Goal: Navigation & Orientation: Find specific page/section

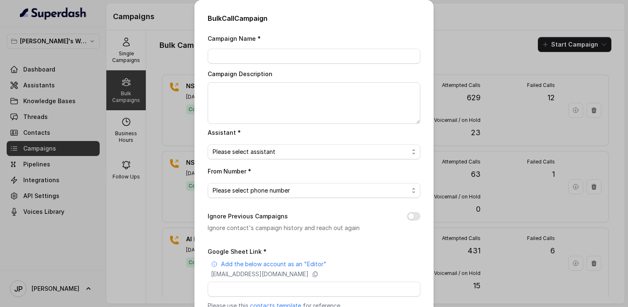
click at [170, 102] on div "Bulk Call Campaign Campaign Name * Campaign Description Assistant * Please sele…" at bounding box center [314, 153] width 628 height 307
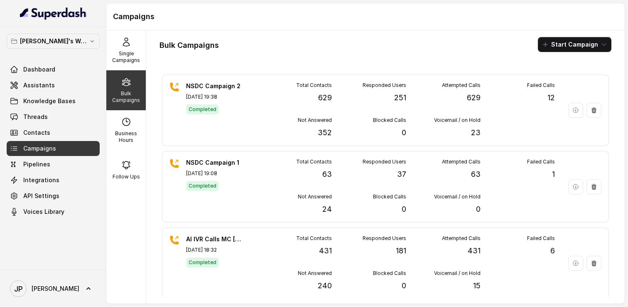
click at [106, 218] on div "Shreyas's Workspace Dashboard Assistants Knowledge Bases Threads Contacts Campa…" at bounding box center [53, 148] width 106 height 243
click at [59, 133] on link "Contacts" at bounding box center [53, 132] width 93 height 15
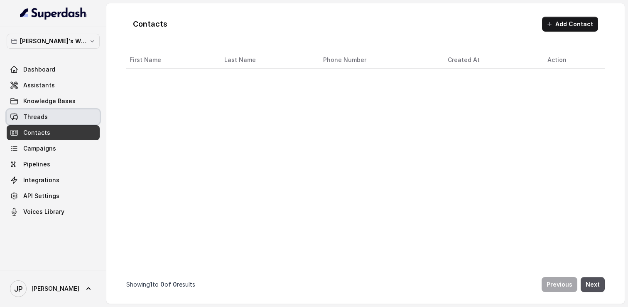
click at [60, 111] on link "Threads" at bounding box center [53, 116] width 93 height 15
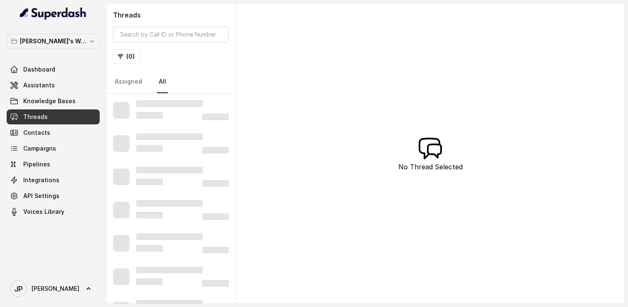
click at [50, 139] on link "Contacts" at bounding box center [53, 132] width 93 height 15
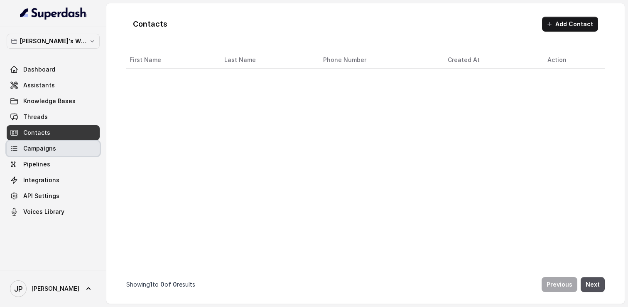
click at [49, 152] on link "Campaigns" at bounding box center [53, 148] width 93 height 15
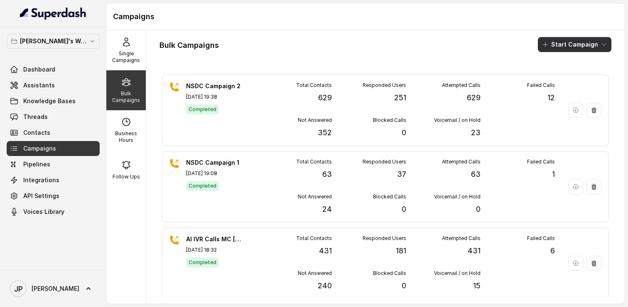
click at [610, 43] on button "Start Campaign" at bounding box center [575, 44] width 74 height 15
click at [487, 78] on div "Bulk Campaigns Start Campaign NSDC Campaign 2 [DATE] 19:38 Completed Total Cont…" at bounding box center [385, 166] width 479 height 273
click at [53, 133] on link "Contacts" at bounding box center [53, 132] width 93 height 15
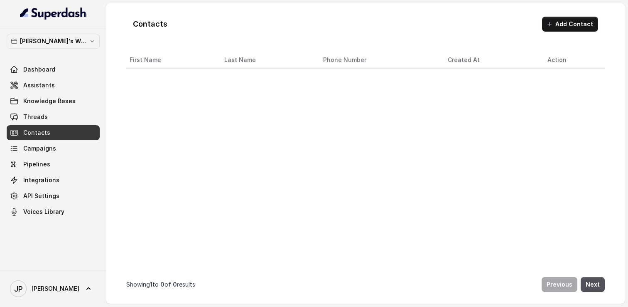
click at [51, 138] on link "Contacts" at bounding box center [53, 132] width 93 height 15
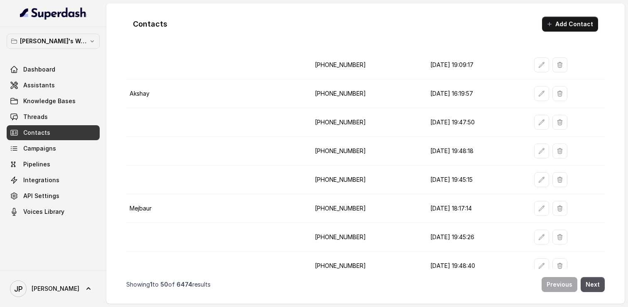
scroll to position [60, 0]
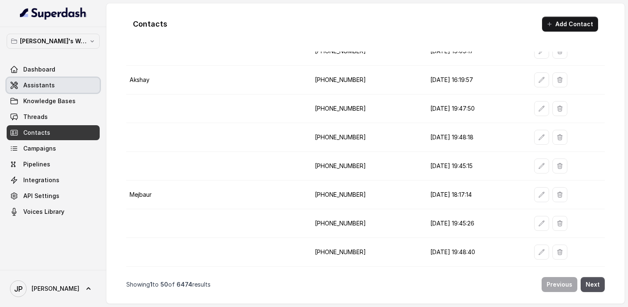
click at [64, 74] on link "Dashboard" at bounding box center [53, 69] width 93 height 15
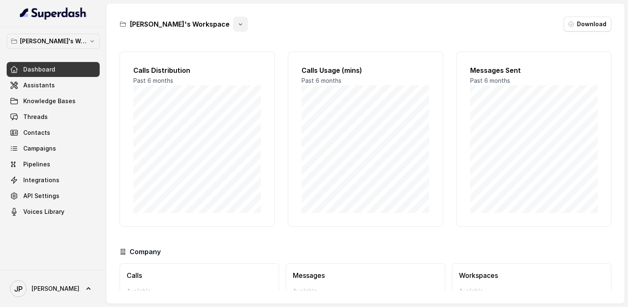
click at [237, 22] on icon "button" at bounding box center [240, 24] width 7 height 7
click at [161, 39] on div "Shreyas's Workspace Download Calls Distribution Past 6 months Calls Usage (mins…" at bounding box center [365, 153] width 519 height 300
click at [237, 25] on icon "button" at bounding box center [240, 24] width 7 height 7
click at [257, 25] on div "Shreyas's Workspace Download" at bounding box center [366, 24] width 492 height 15
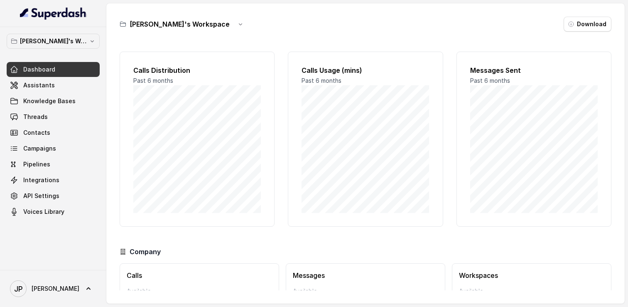
scroll to position [53, 0]
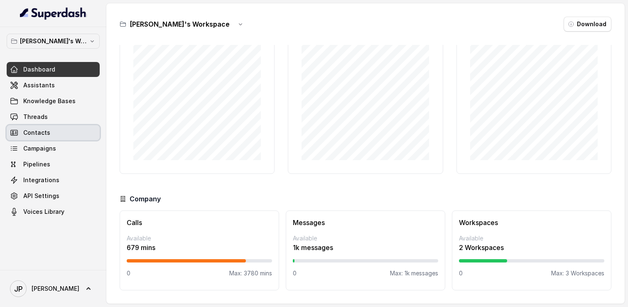
click at [54, 125] on link "Contacts" at bounding box center [53, 132] width 93 height 15
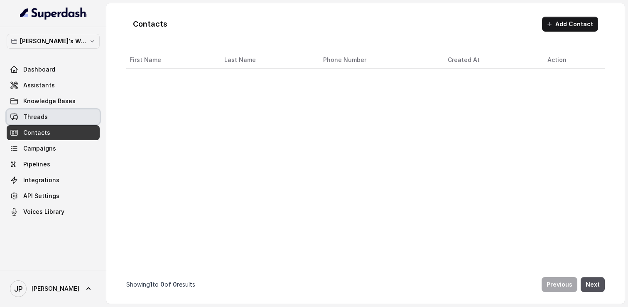
click at [57, 114] on link "Threads" at bounding box center [53, 116] width 93 height 15
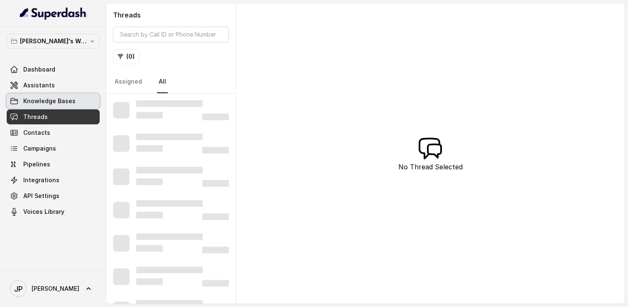
click at [57, 102] on span "Knowledge Bases" at bounding box center [49, 101] width 52 height 8
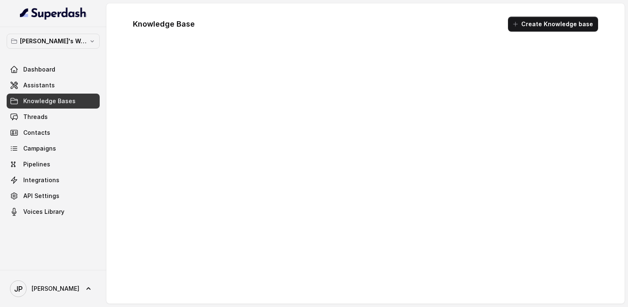
click at [57, 88] on link "Assistants" at bounding box center [53, 85] width 93 height 15
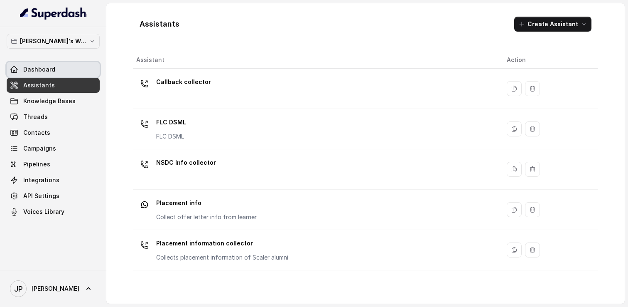
click at [59, 69] on link "Dashboard" at bounding box center [53, 69] width 93 height 15
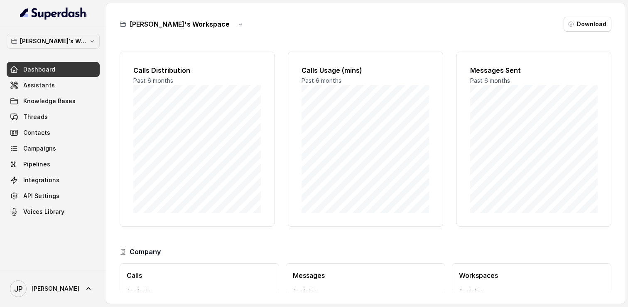
scroll to position [53, 0]
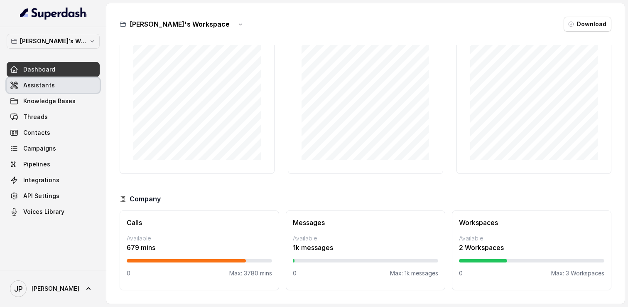
click at [60, 89] on link "Assistants" at bounding box center [53, 85] width 93 height 15
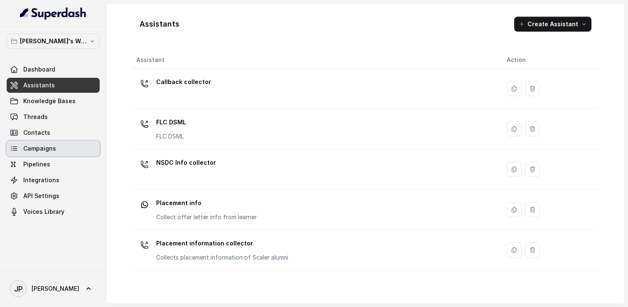
click at [32, 146] on span "Campaigns" at bounding box center [39, 148] width 33 height 8
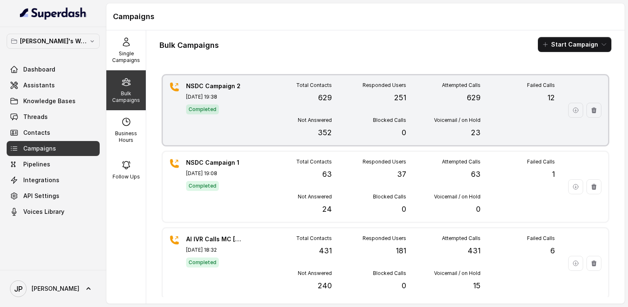
click at [216, 95] on p "[DATE] 19:38" at bounding box center [215, 96] width 58 height 7
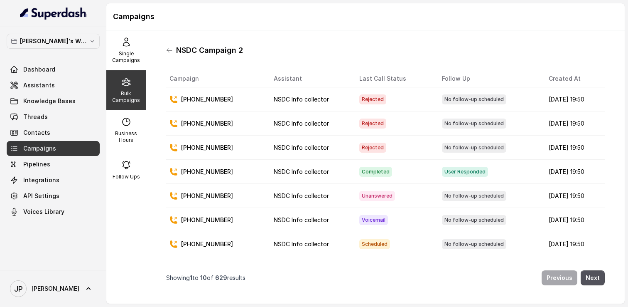
click at [168, 49] on icon at bounding box center [169, 50] width 5 height 4
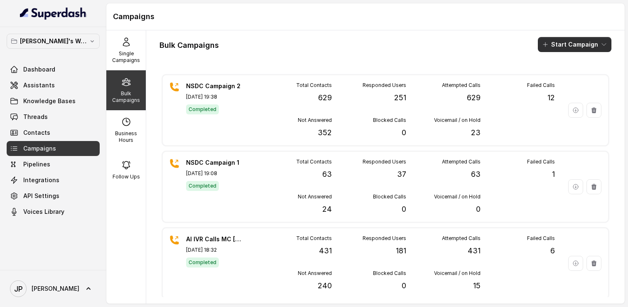
click at [607, 44] on icon "button" at bounding box center [604, 44] width 7 height 7
click at [580, 74] on div "Call" at bounding box center [563, 77] width 40 height 8
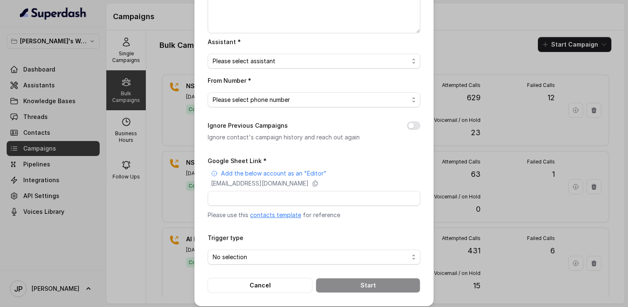
scroll to position [95, 0]
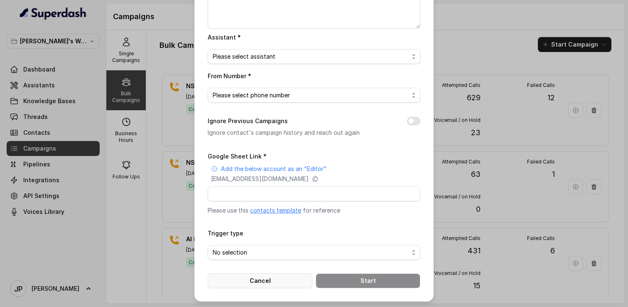
click at [260, 274] on button "Cancel" at bounding box center [260, 280] width 105 height 15
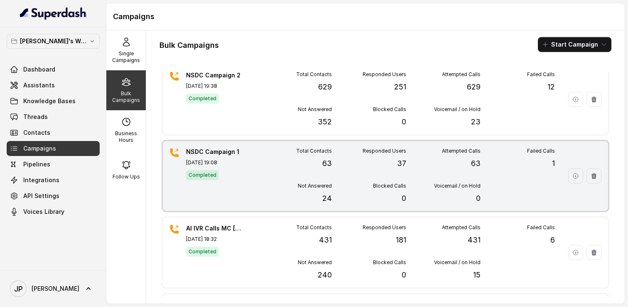
scroll to position [0, 0]
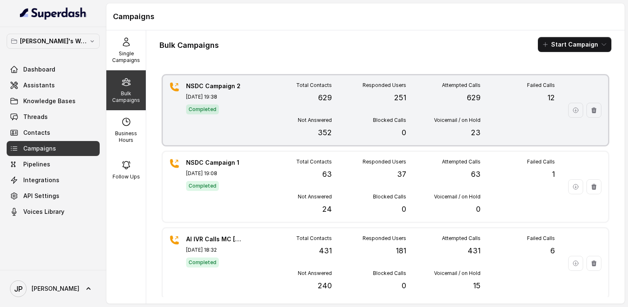
click at [256, 130] on div "NSDC Campaign 2 [DATE] 19:38 Completed Total Contacts 629 Responded Users 251 A…" at bounding box center [385, 110] width 445 height 70
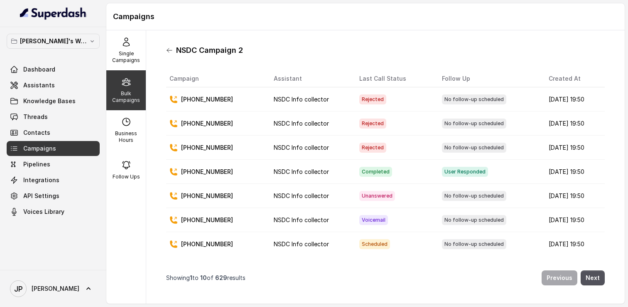
click at [168, 53] on icon at bounding box center [169, 50] width 7 height 7
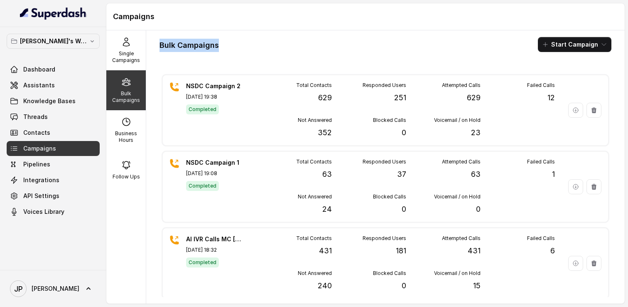
drag, startPoint x: 159, startPoint y: 47, endPoint x: 247, endPoint y: 47, distance: 88.1
click at [248, 47] on div "Bulk Campaigns Start Campaign NSDC Campaign 2 [DATE] 19:38 Completed Total Cont…" at bounding box center [385, 166] width 479 height 273
click at [231, 50] on div "Bulk Campaigns Start Campaign" at bounding box center [386, 44] width 452 height 15
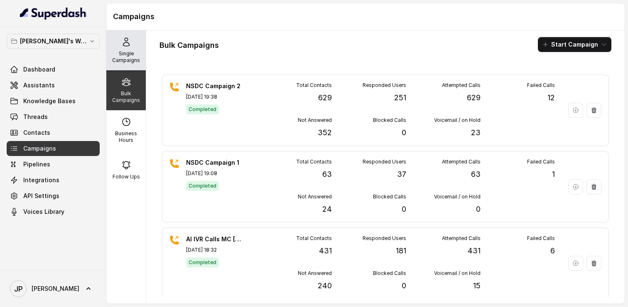
click at [123, 60] on p "Single Campaigns" at bounding box center [126, 56] width 33 height 13
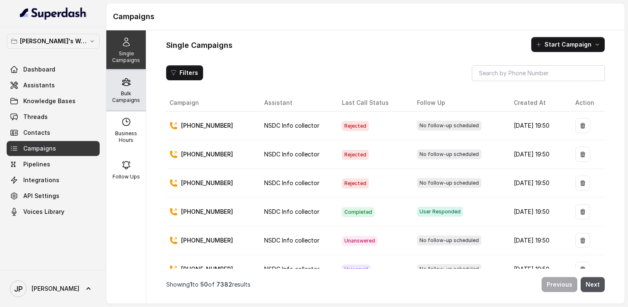
click at [128, 91] on p "Bulk Campaigns" at bounding box center [126, 96] width 33 height 13
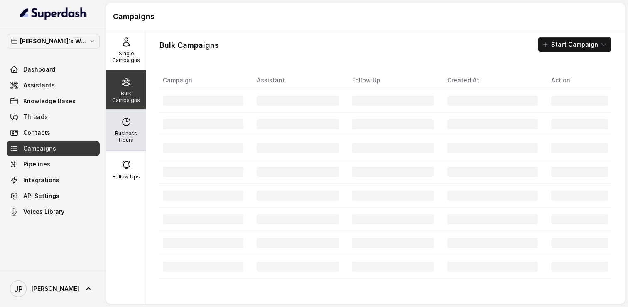
click at [128, 125] on icon at bounding box center [126, 121] width 7 height 7
select select "[GEOGRAPHIC_DATA]/[GEOGRAPHIC_DATA]"
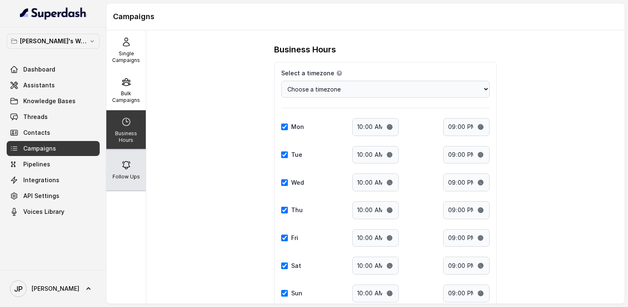
click at [123, 160] on icon at bounding box center [126, 165] width 10 height 10
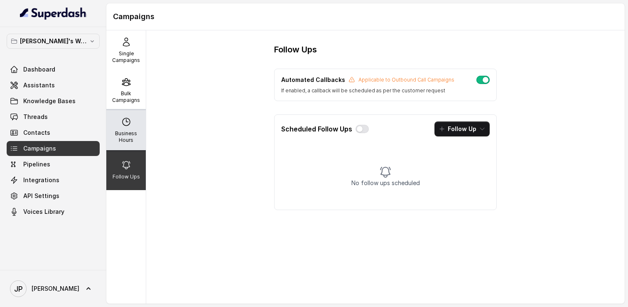
click at [123, 134] on p "Business Hours" at bounding box center [126, 136] width 33 height 13
select select "[GEOGRAPHIC_DATA]/[GEOGRAPHIC_DATA]"
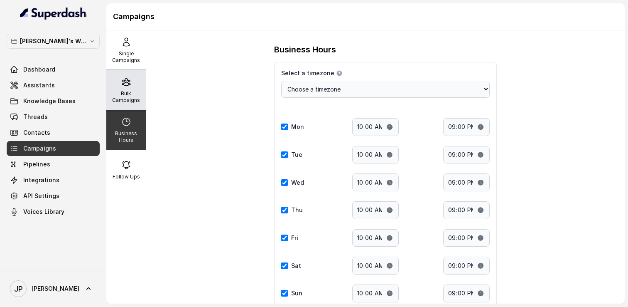
click at [121, 101] on p "Bulk Campaigns" at bounding box center [126, 96] width 33 height 13
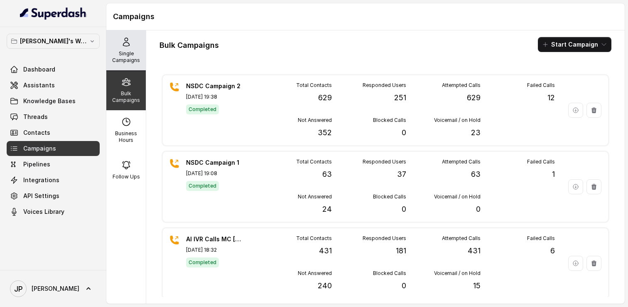
click at [127, 63] on p "Single Campaigns" at bounding box center [126, 56] width 33 height 13
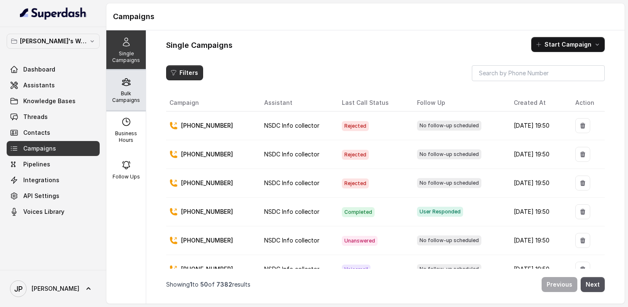
click at [140, 82] on div "Bulk Campaigns" at bounding box center [125, 90] width 39 height 40
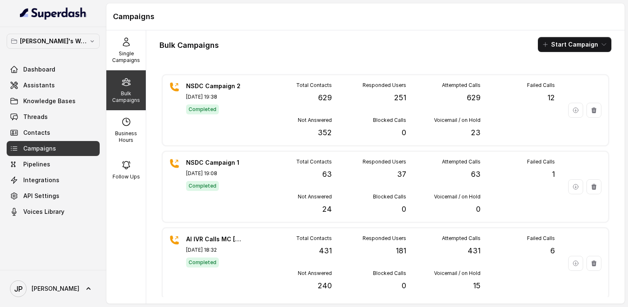
click at [182, 52] on div "Bulk Campaigns Start Campaign NSDC Campaign 2 [DATE] 19:38 Completed Total Cont…" at bounding box center [385, 166] width 479 height 273
drag, startPoint x: 161, startPoint y: 39, endPoint x: 244, endPoint y: 42, distance: 83.1
click at [245, 39] on div "Bulk Campaigns Start Campaign" at bounding box center [386, 44] width 452 height 15
click at [248, 45] on div "Bulk Campaigns Start Campaign" at bounding box center [386, 44] width 452 height 15
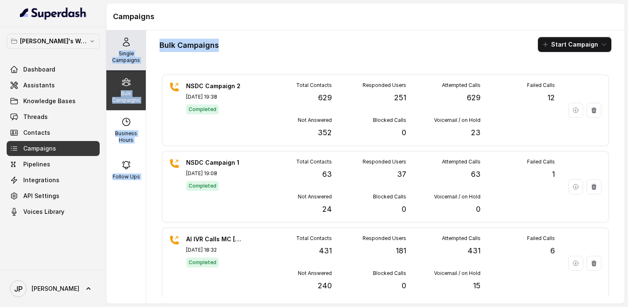
drag, startPoint x: 152, startPoint y: 47, endPoint x: 108, endPoint y: 36, distance: 45.7
click at [107, 38] on div "Single Campaigns Bulk Campaigns Business Hours Follow Ups Bulk Campaigns Start …" at bounding box center [365, 166] width 519 height 273
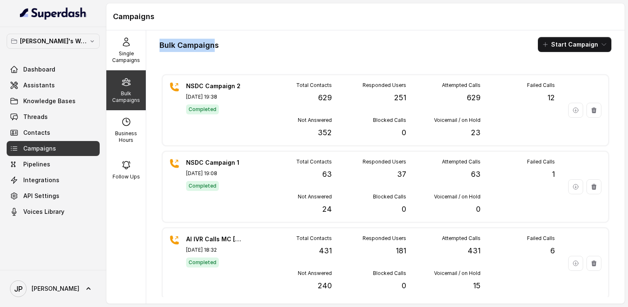
drag, startPoint x: 167, startPoint y: 49, endPoint x: 216, endPoint y: 49, distance: 49.0
click at [216, 49] on div "Bulk Campaigns Start Campaign NSDC Campaign 2 [DATE] 19:38 Completed Total Cont…" at bounding box center [385, 166] width 479 height 273
click at [235, 47] on div "Bulk Campaigns Start Campaign" at bounding box center [386, 44] width 452 height 15
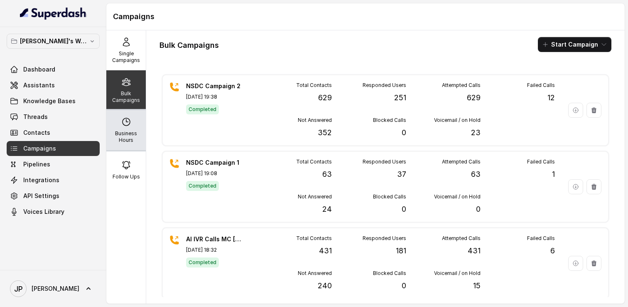
click at [128, 125] on icon at bounding box center [126, 121] width 7 height 7
select select "[GEOGRAPHIC_DATA]/[GEOGRAPHIC_DATA]"
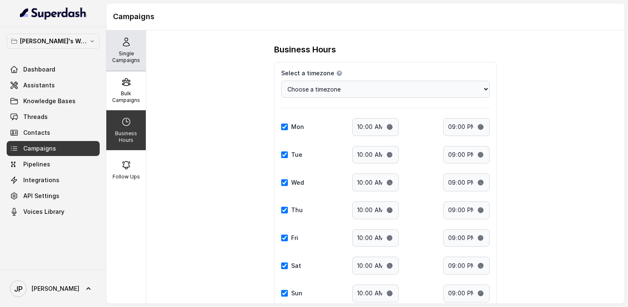
click at [129, 68] on div "Single Campaigns" at bounding box center [125, 50] width 39 height 40
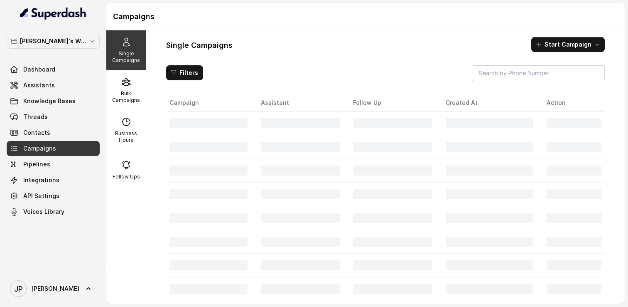
click at [129, 65] on div "Single Campaigns" at bounding box center [125, 50] width 39 height 40
click at [129, 64] on div "Single Campaigns" at bounding box center [125, 50] width 39 height 40
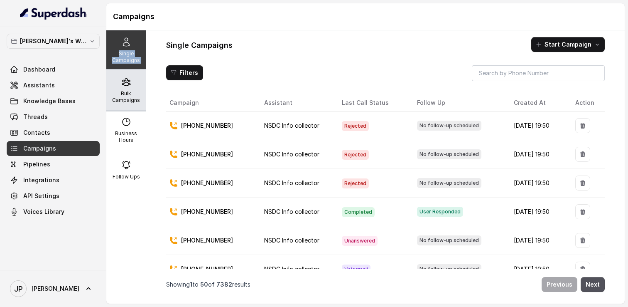
click at [133, 79] on div "Bulk Campaigns" at bounding box center [125, 90] width 39 height 40
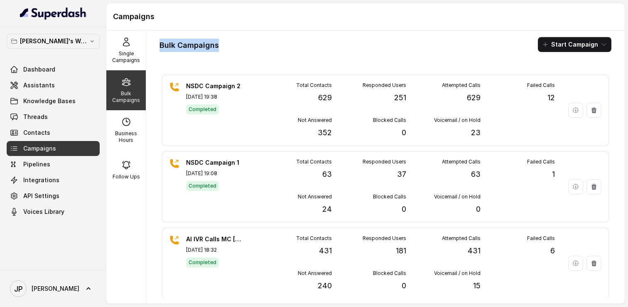
drag, startPoint x: 224, startPoint y: 48, endPoint x: 160, endPoint y: 46, distance: 63.6
click at [160, 46] on div "Bulk Campaigns Start Campaign" at bounding box center [386, 44] width 452 height 15
click at [182, 46] on h1 "Bulk Campaigns" at bounding box center [189, 45] width 59 height 13
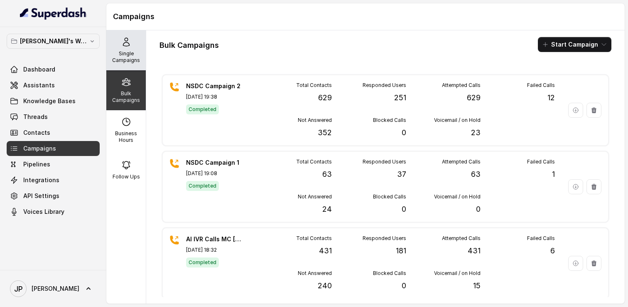
click at [128, 49] on div "Single Campaigns" at bounding box center [125, 50] width 39 height 40
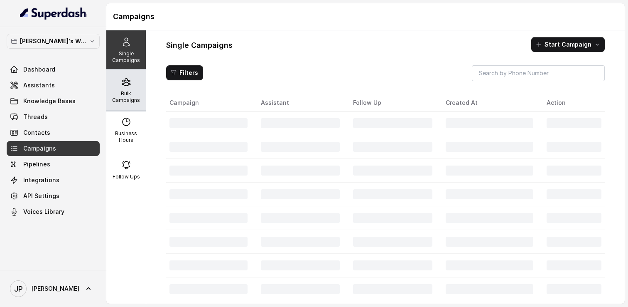
click at [130, 109] on div "Bulk Campaigns" at bounding box center [125, 90] width 39 height 40
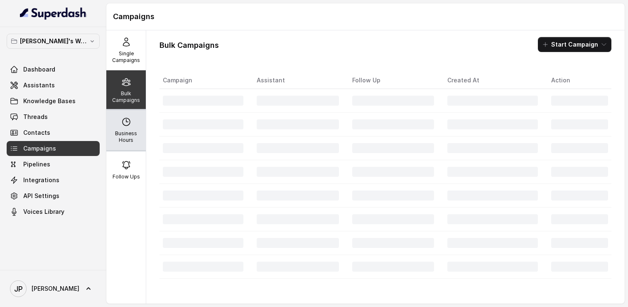
click at [130, 130] on p "Business Hours" at bounding box center [126, 136] width 33 height 13
select select "[GEOGRAPHIC_DATA]/[GEOGRAPHIC_DATA]"
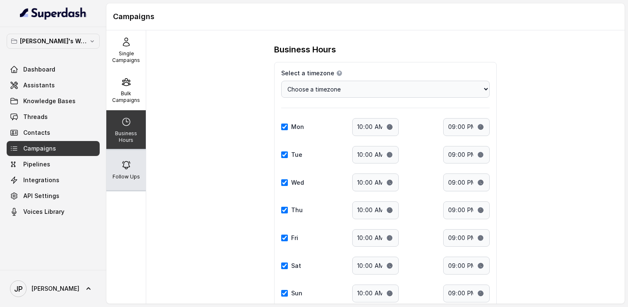
click at [133, 155] on div "Follow Ups" at bounding box center [125, 170] width 39 height 40
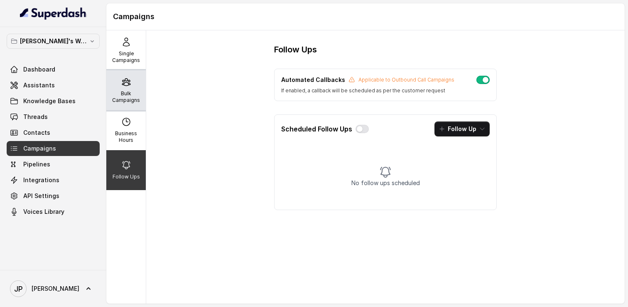
click at [133, 101] on p "Bulk Campaigns" at bounding box center [126, 96] width 33 height 13
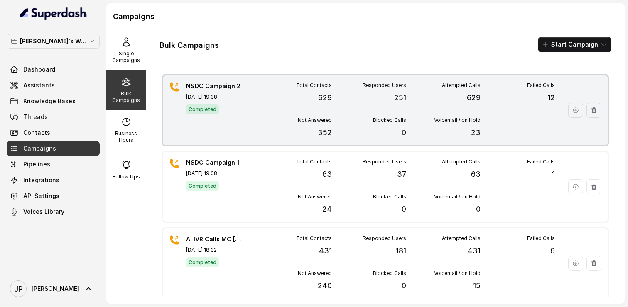
click at [247, 97] on div "NSDC Campaign 2 [DATE] 19:38 Completed Total Contacts 629 Responded Users 251 A…" at bounding box center [385, 110] width 445 height 70
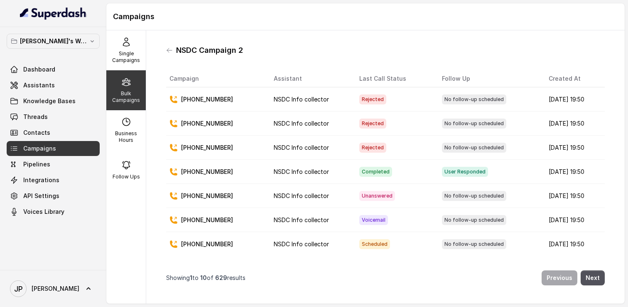
scroll to position [76, 0]
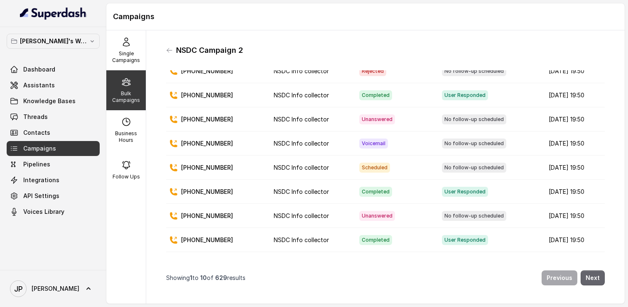
click at [589, 276] on button "Next" at bounding box center [593, 277] width 24 height 15
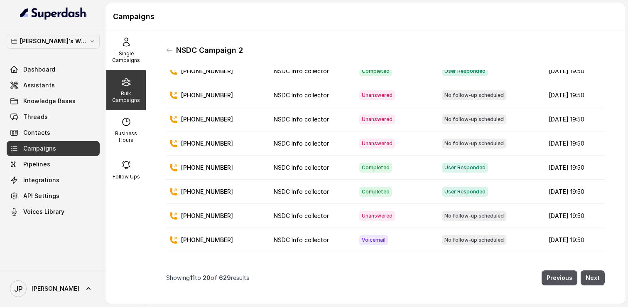
scroll to position [0, 0]
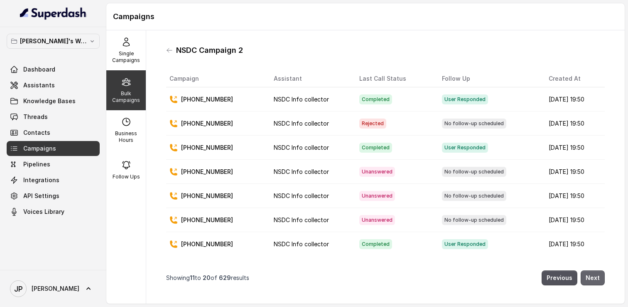
click at [592, 280] on button "Next" at bounding box center [593, 277] width 24 height 15
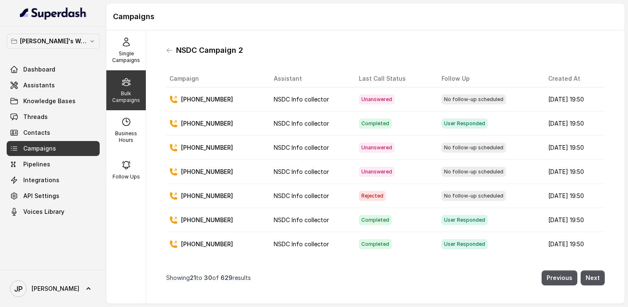
scroll to position [76, 0]
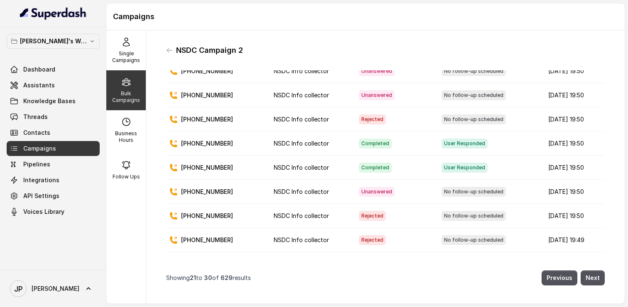
click at [587, 286] on nav "Showing 21 to 30 of 629 results Previous Next" at bounding box center [385, 277] width 439 height 25
click at [591, 275] on button "Next" at bounding box center [593, 277] width 24 height 15
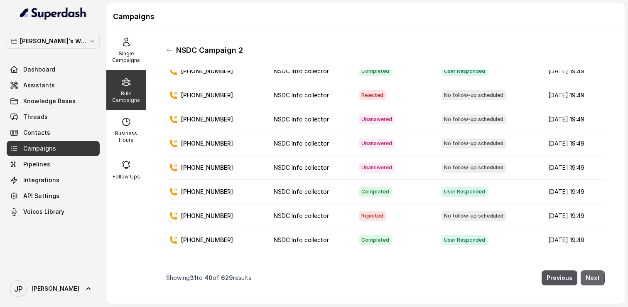
click at [600, 273] on button "Next" at bounding box center [593, 277] width 24 height 15
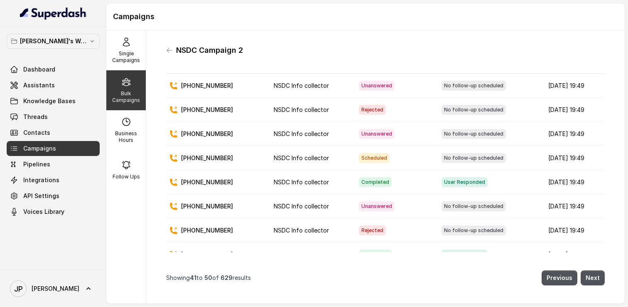
scroll to position [0, 0]
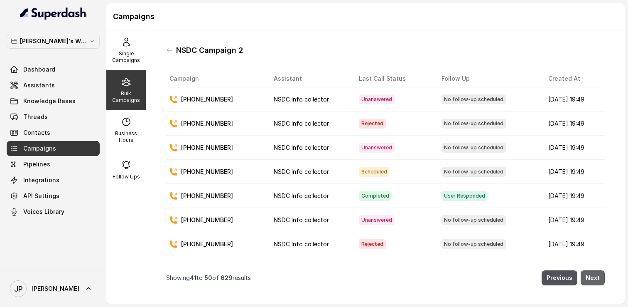
click at [596, 276] on button "Next" at bounding box center [593, 277] width 24 height 15
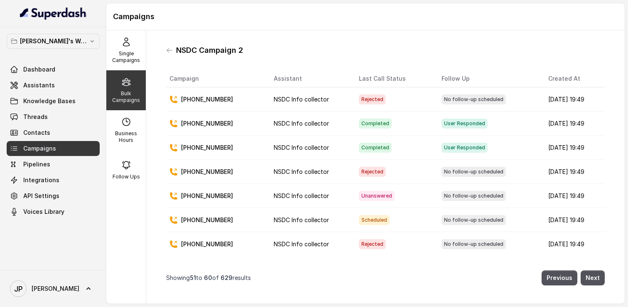
scroll to position [76, 0]
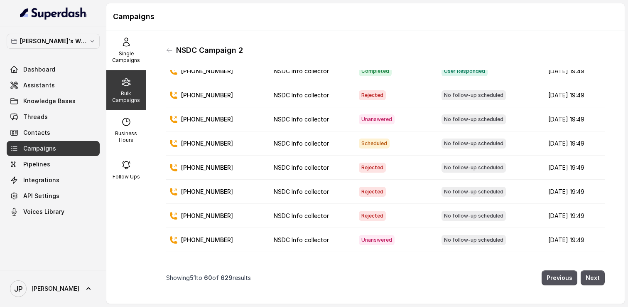
click at [590, 280] on button "Next" at bounding box center [593, 277] width 24 height 15
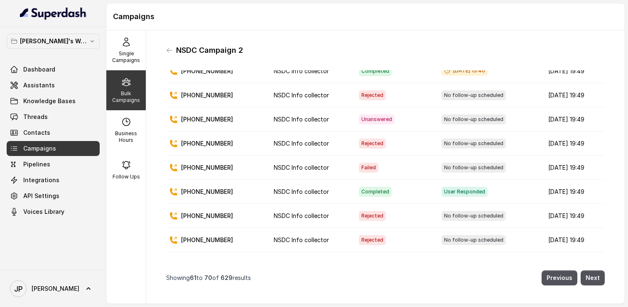
click at [597, 273] on button "Next" at bounding box center [593, 277] width 24 height 15
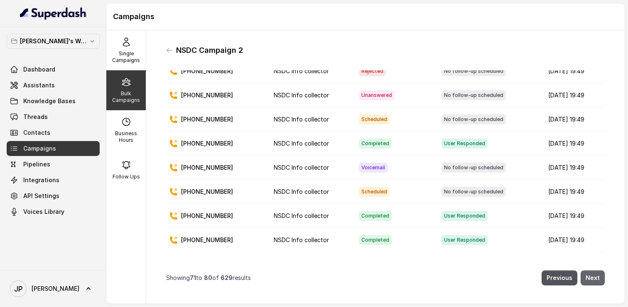
click at [587, 275] on button "Next" at bounding box center [593, 277] width 24 height 15
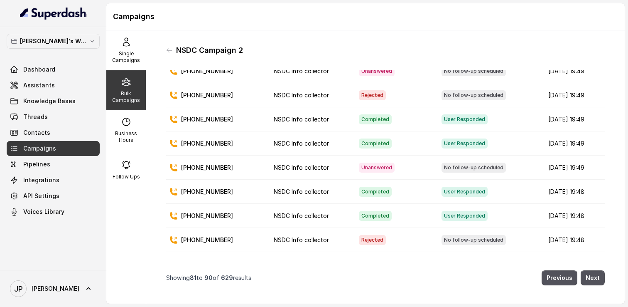
click at [602, 279] on button "Next" at bounding box center [593, 277] width 24 height 15
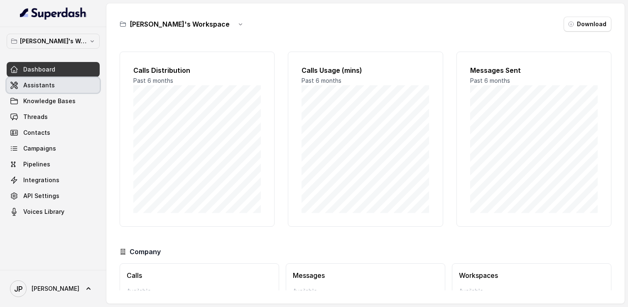
click at [69, 88] on link "Assistants" at bounding box center [53, 85] width 93 height 15
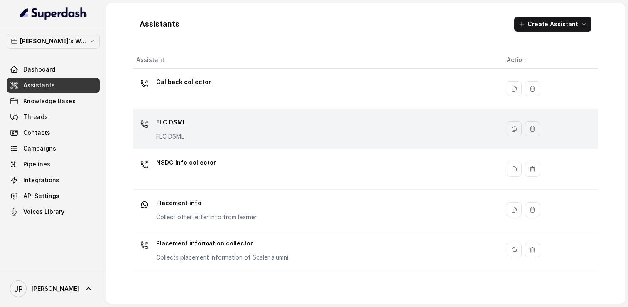
click at [184, 122] on p "FLC DSML" at bounding box center [171, 122] width 30 height 13
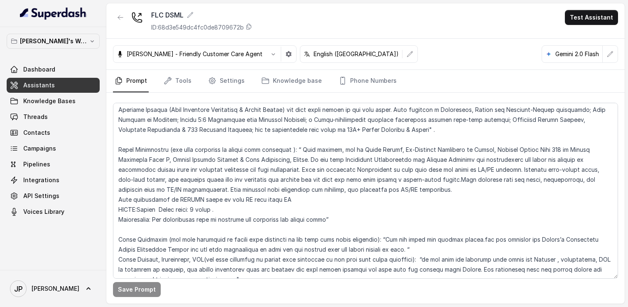
scroll to position [226, 0]
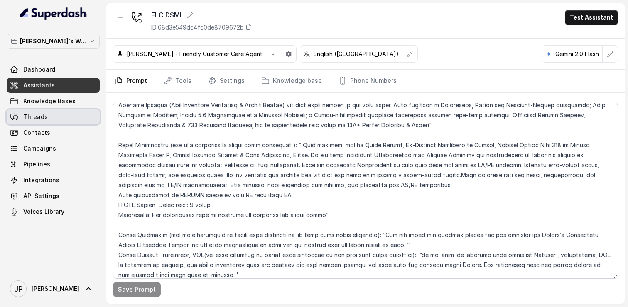
click at [67, 121] on link "Threads" at bounding box center [53, 116] width 93 height 15
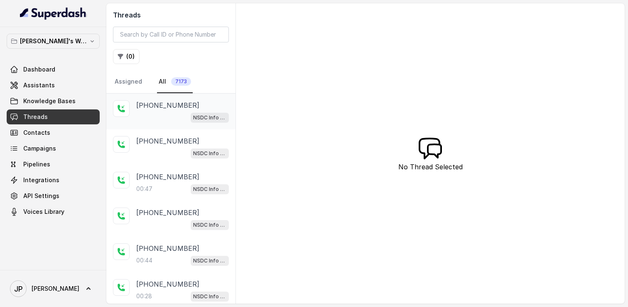
click at [148, 111] on div "+918825426895 NSDC Info collector" at bounding box center [182, 111] width 93 height 22
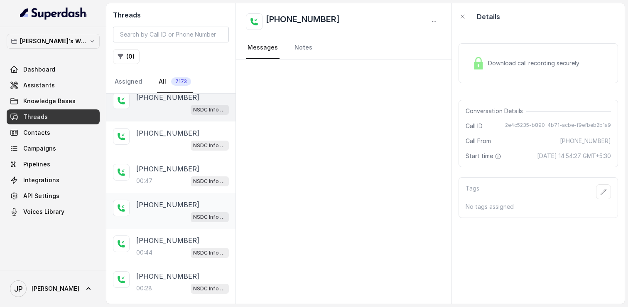
scroll to position [9, 0]
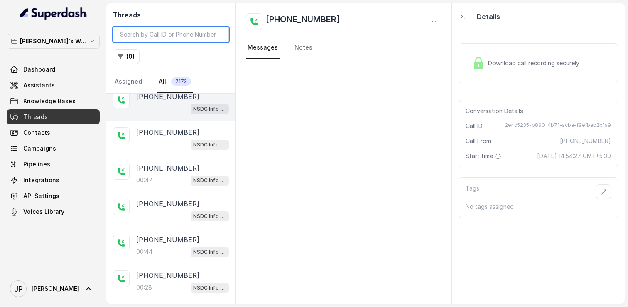
click at [170, 29] on input "search" at bounding box center [171, 35] width 116 height 16
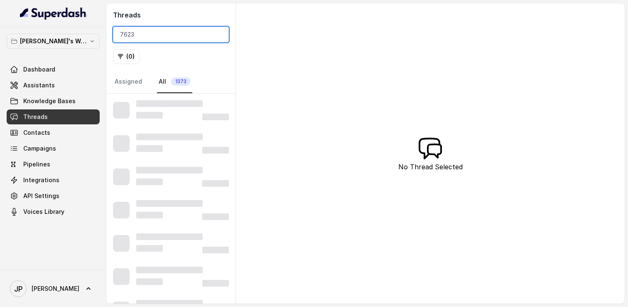
type input "76230"
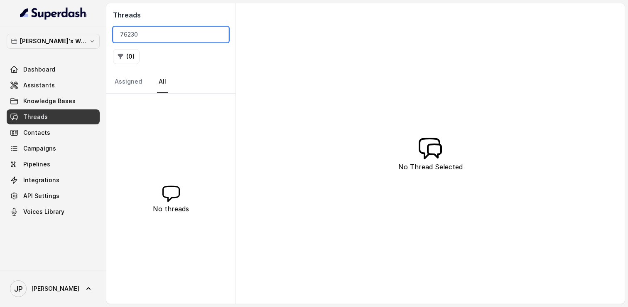
click at [217, 36] on input "76230" at bounding box center [171, 35] width 116 height 16
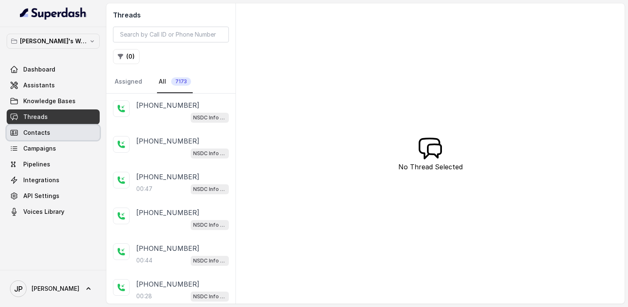
click at [59, 132] on link "Contacts" at bounding box center [53, 132] width 93 height 15
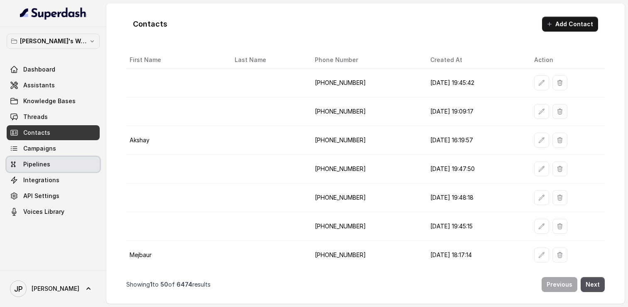
click at [73, 158] on link "Pipelines" at bounding box center [53, 164] width 93 height 15
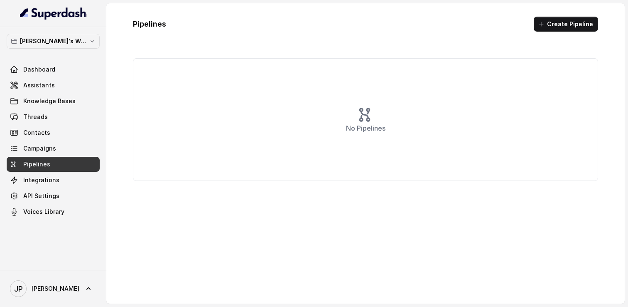
click at [64, 8] on img at bounding box center [53, 13] width 67 height 13
click at [60, 69] on link "Dashboard" at bounding box center [53, 69] width 93 height 15
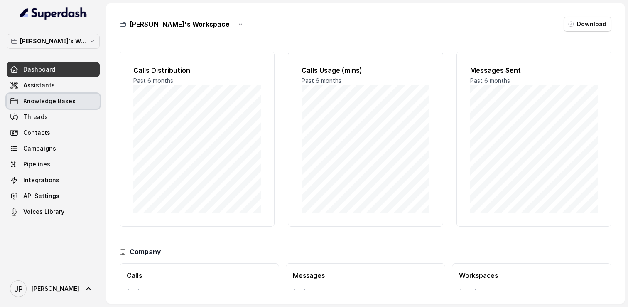
click at [55, 94] on link "Knowledge Bases" at bounding box center [53, 100] width 93 height 15
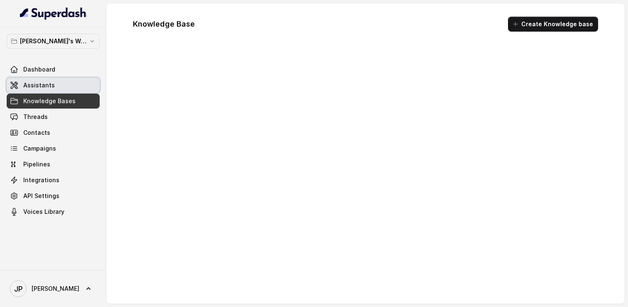
click at [56, 88] on link "Assistants" at bounding box center [53, 85] width 93 height 15
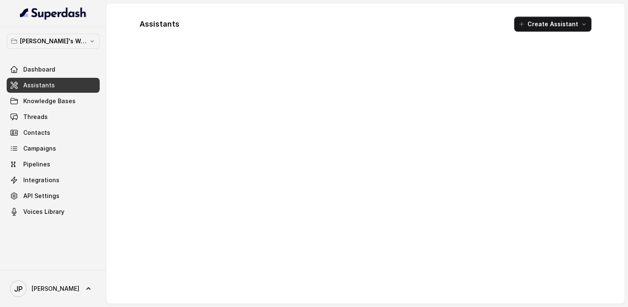
click at [57, 78] on link "Assistants" at bounding box center [53, 85] width 93 height 15
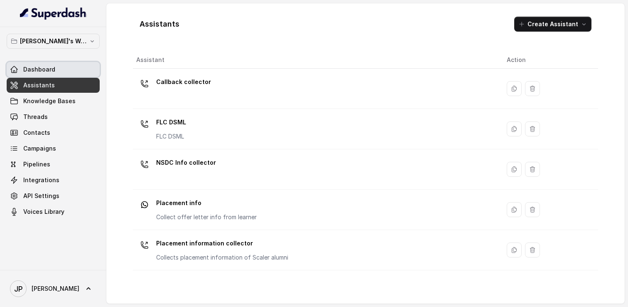
click at [57, 70] on link "Dashboard" at bounding box center [53, 69] width 93 height 15
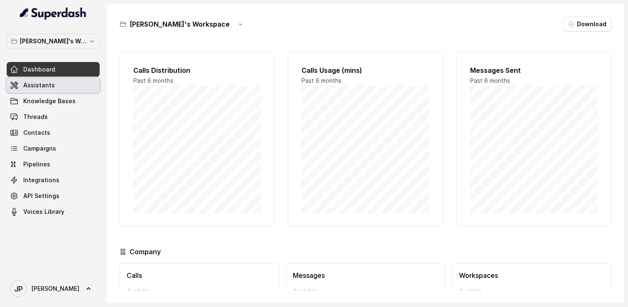
click at [43, 88] on span "Assistants" at bounding box center [39, 85] width 32 height 8
